Goal: Browse casually: Explore the website without a specific task or goal

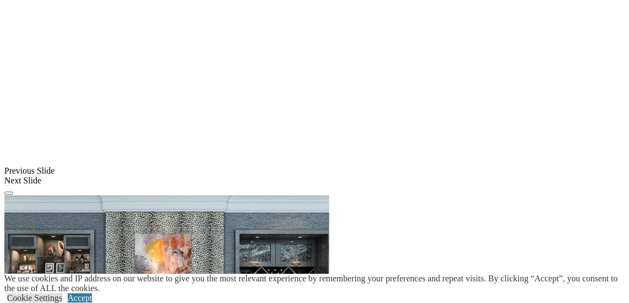
scroll to position [915, 0]
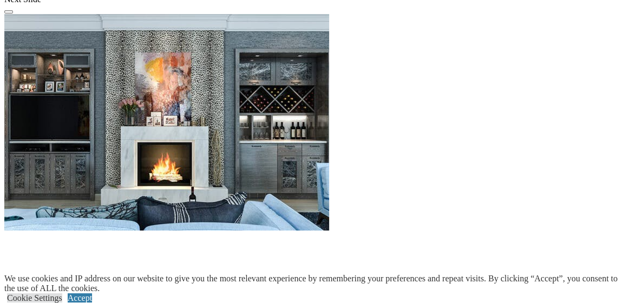
scroll to position [1285, 0]
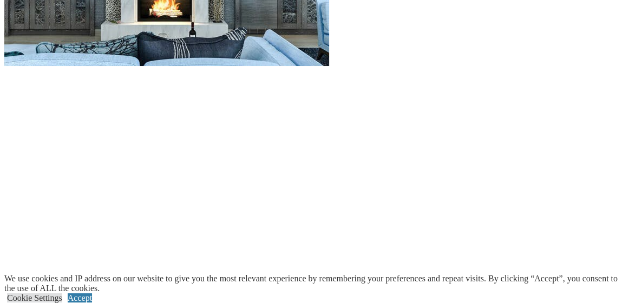
scroll to position [1469, 0]
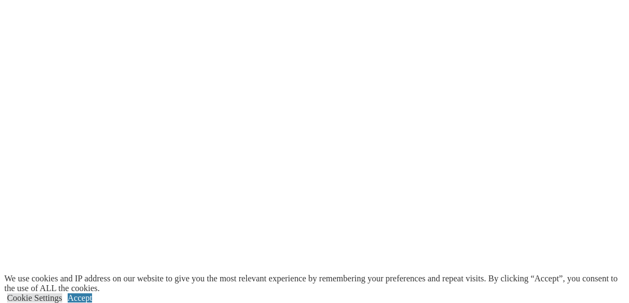
scroll to position [1596, 0]
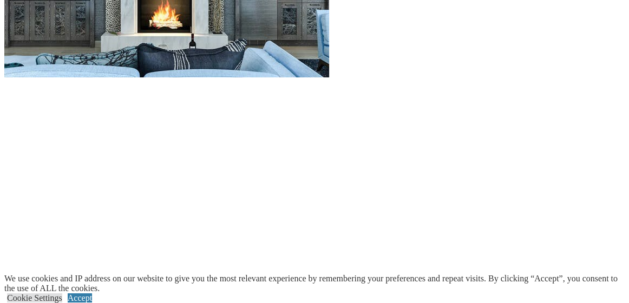
scroll to position [1428, 0]
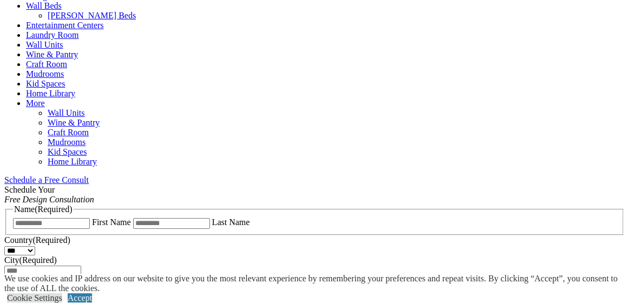
scroll to position [551, 0]
